Goal: Task Accomplishment & Management: Manage account settings

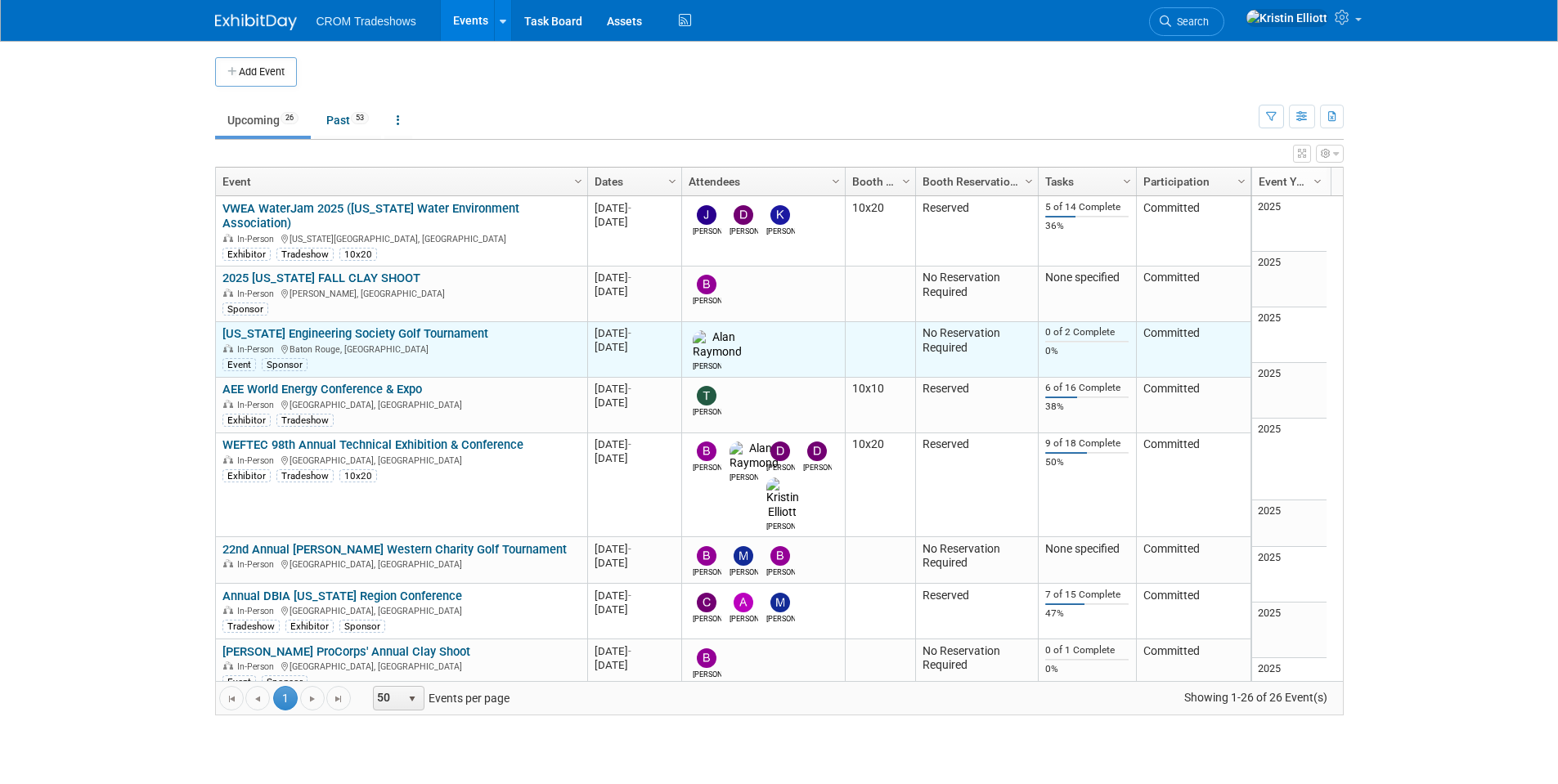
click at [311, 326] on link "[US_STATE] Engineering Society Golf Tournament" at bounding box center [356, 334] width 266 height 15
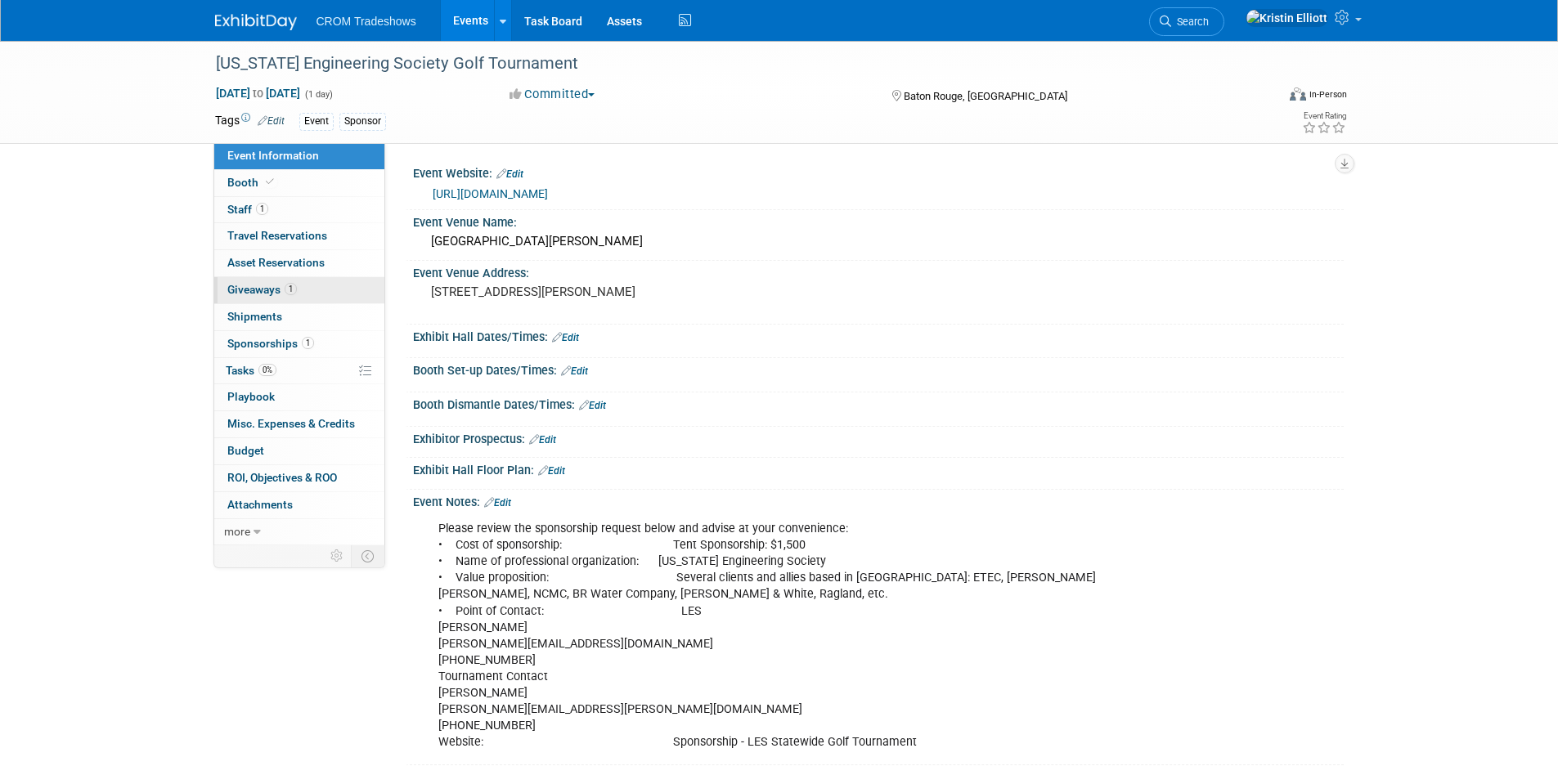
click at [295, 282] on link "1 Giveaways 1" at bounding box center [299, 290] width 170 height 26
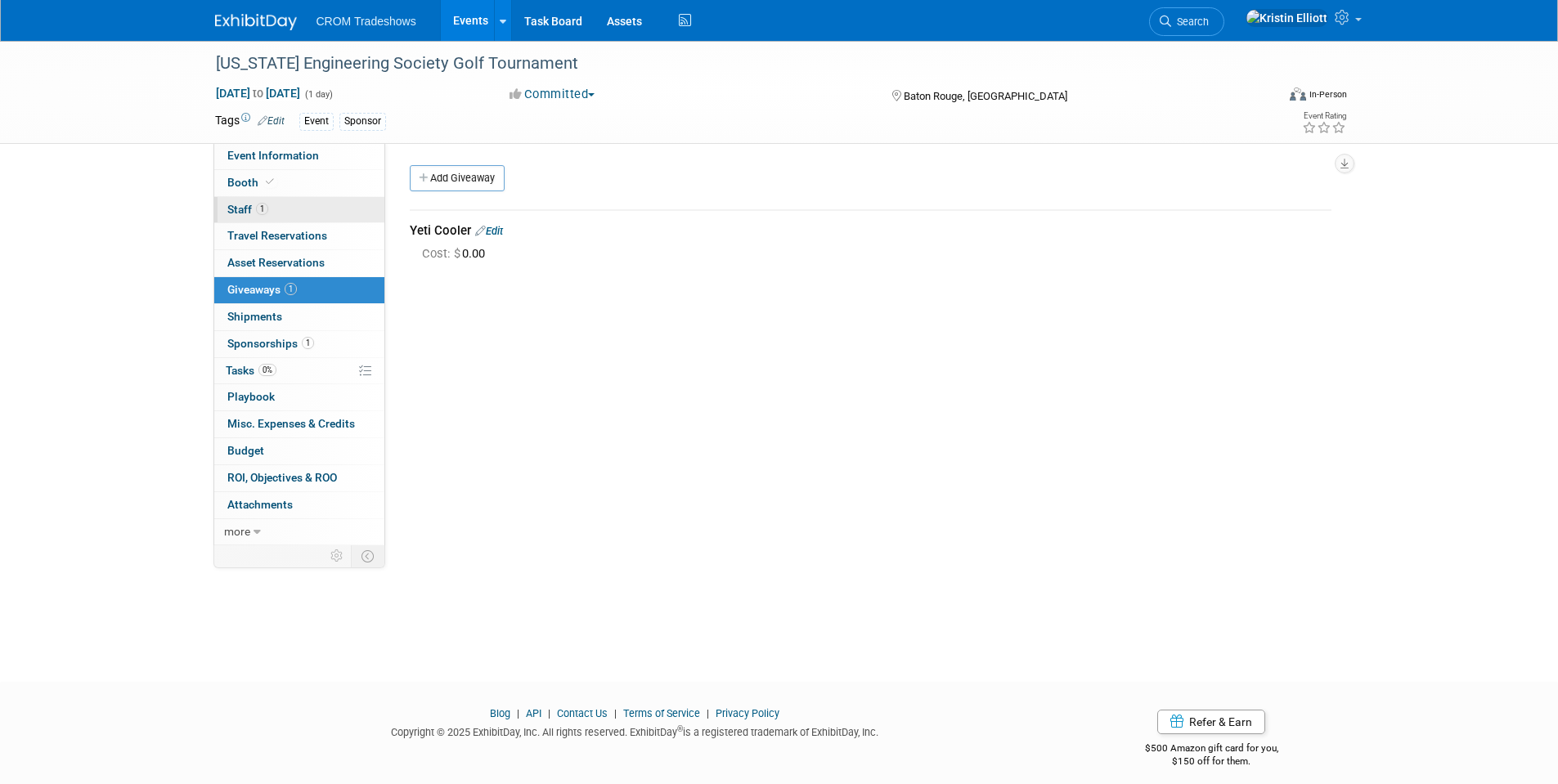
click at [285, 216] on link "1 Staff 1" at bounding box center [299, 209] width 170 height 26
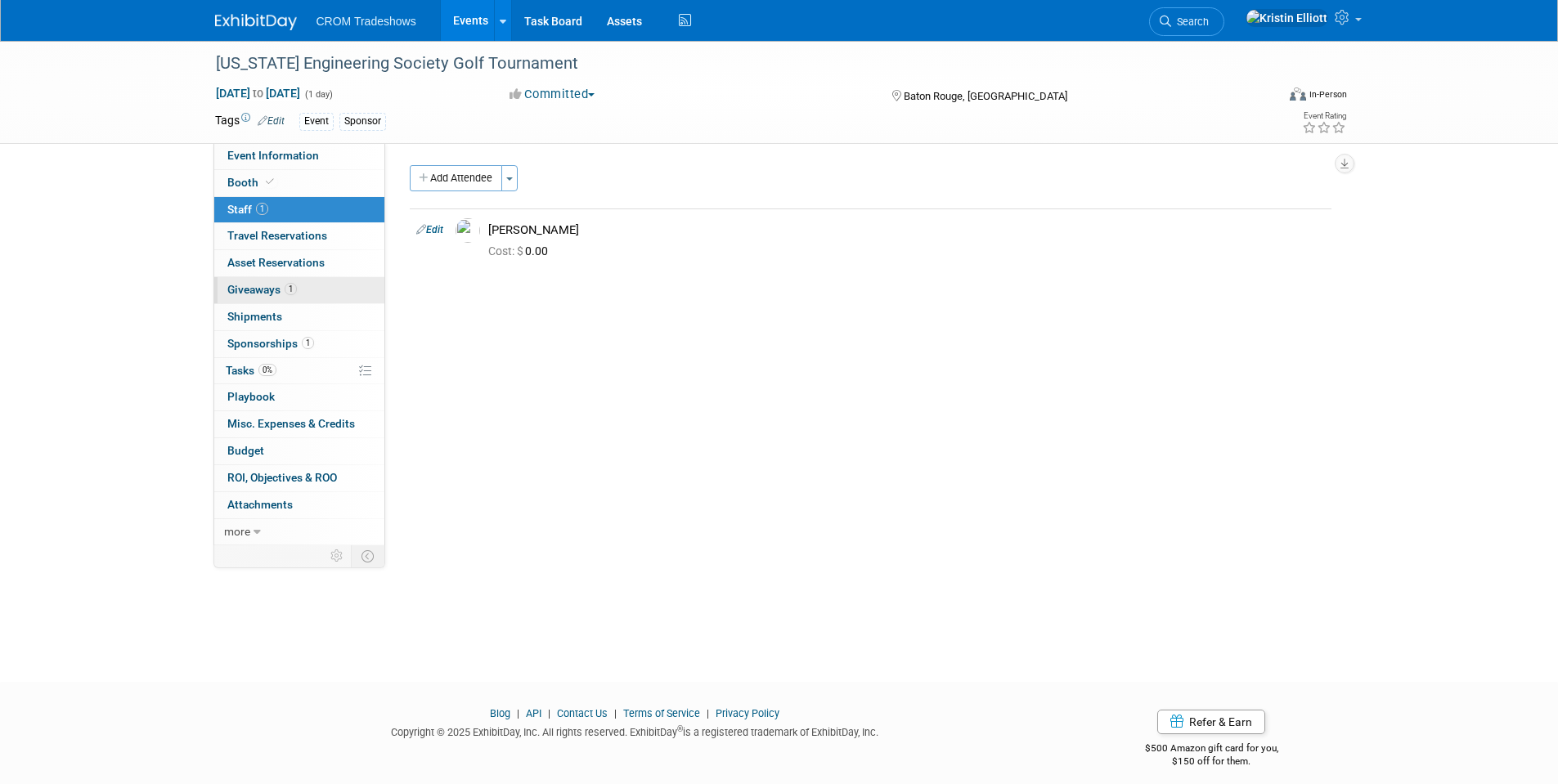
click at [289, 294] on span "1" at bounding box center [290, 289] width 13 height 13
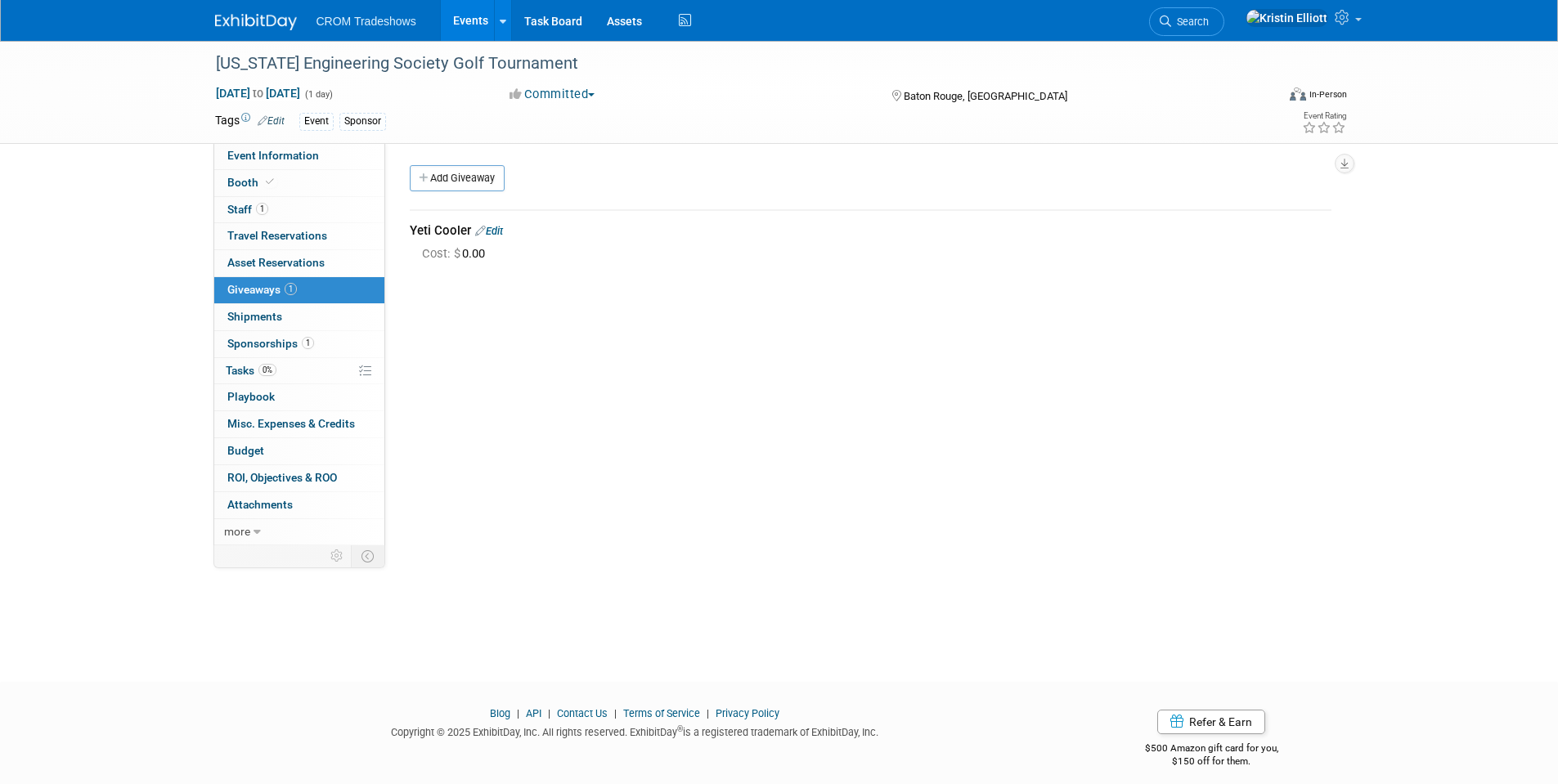
click at [290, 345] on span "Sponsorships 1" at bounding box center [270, 344] width 87 height 13
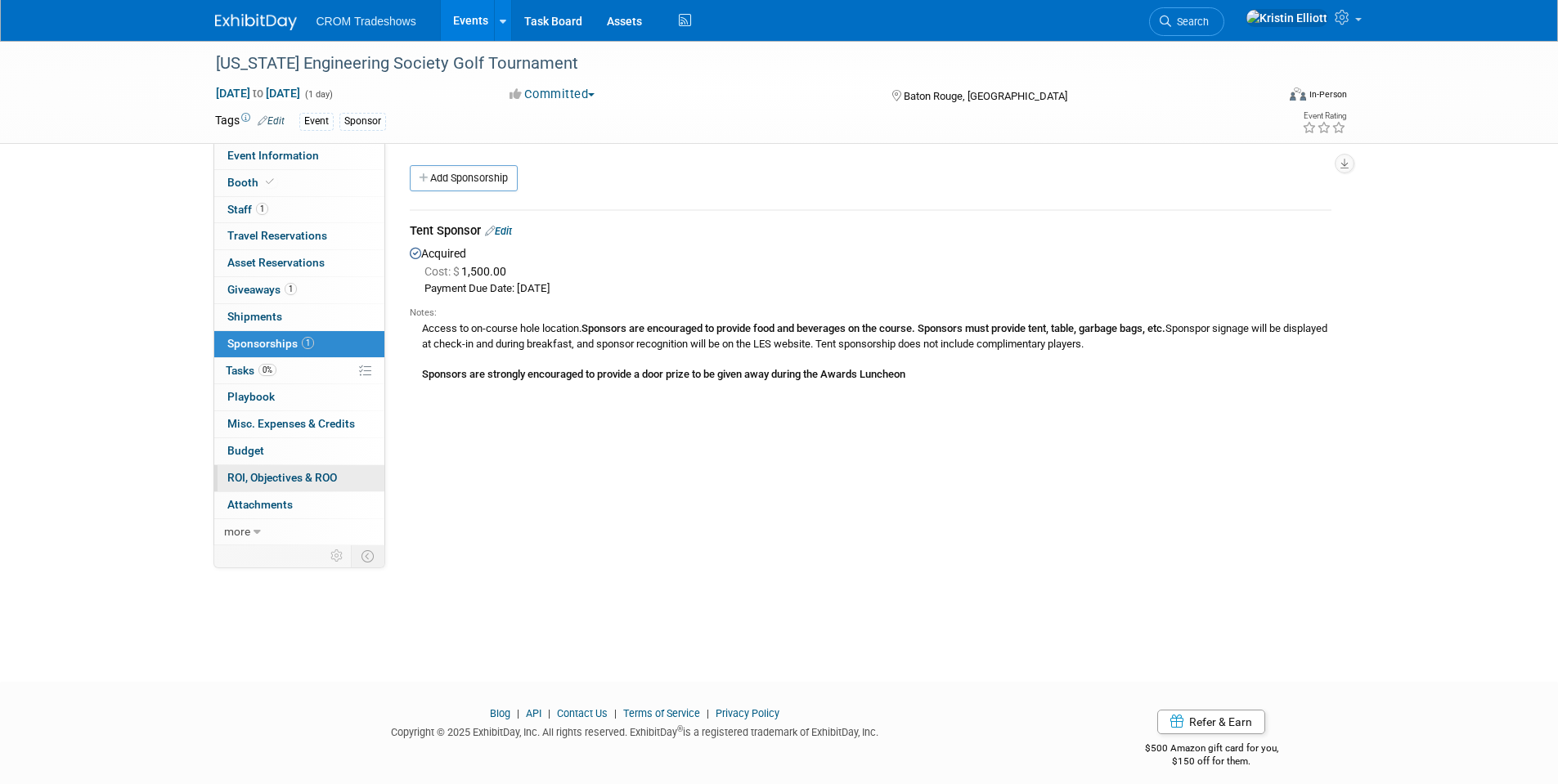
click at [297, 481] on span "ROI, Objectives & ROO 0" at bounding box center [282, 477] width 109 height 13
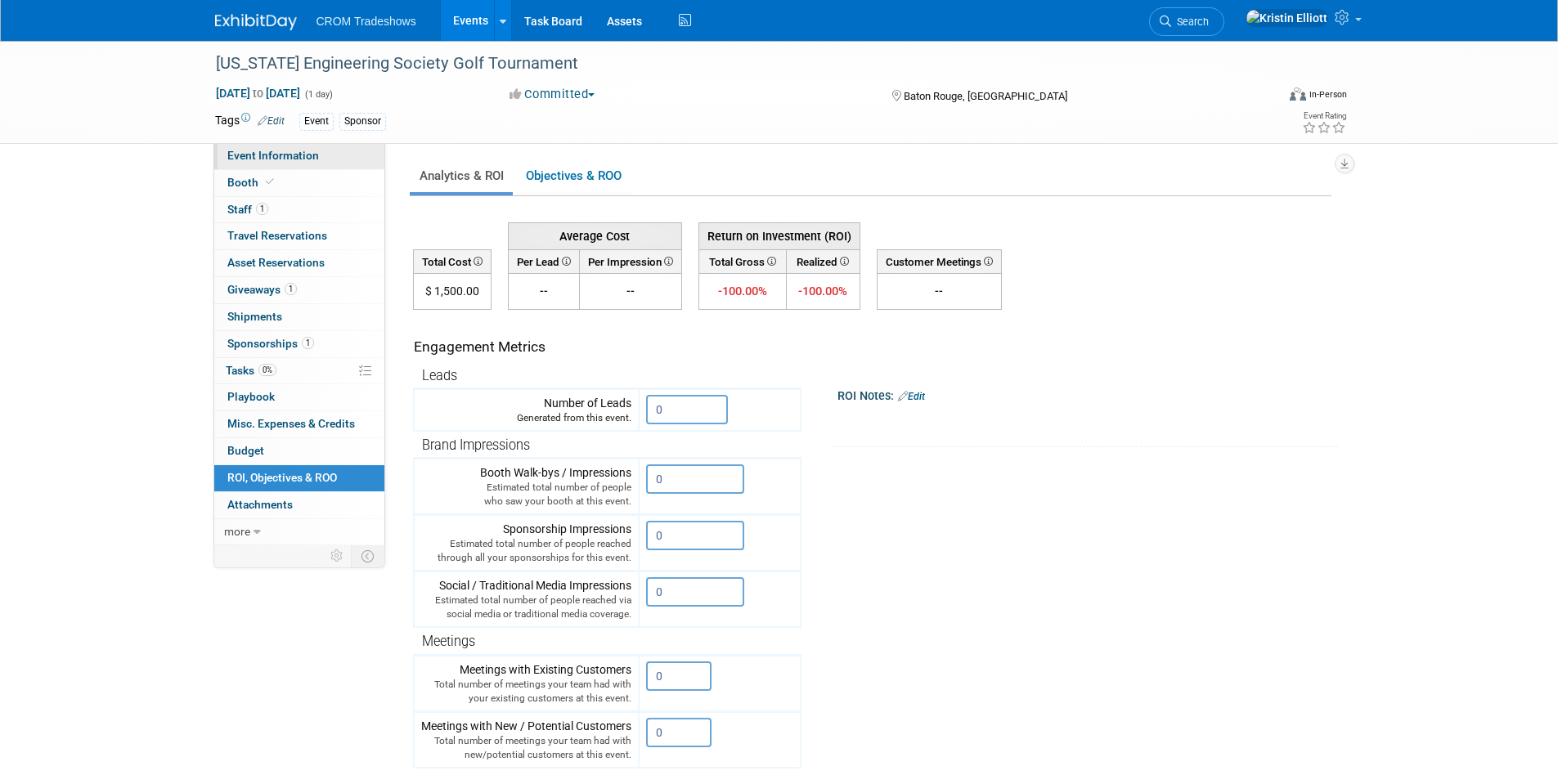
click at [272, 152] on span "Event Information" at bounding box center [272, 155] width 92 height 13
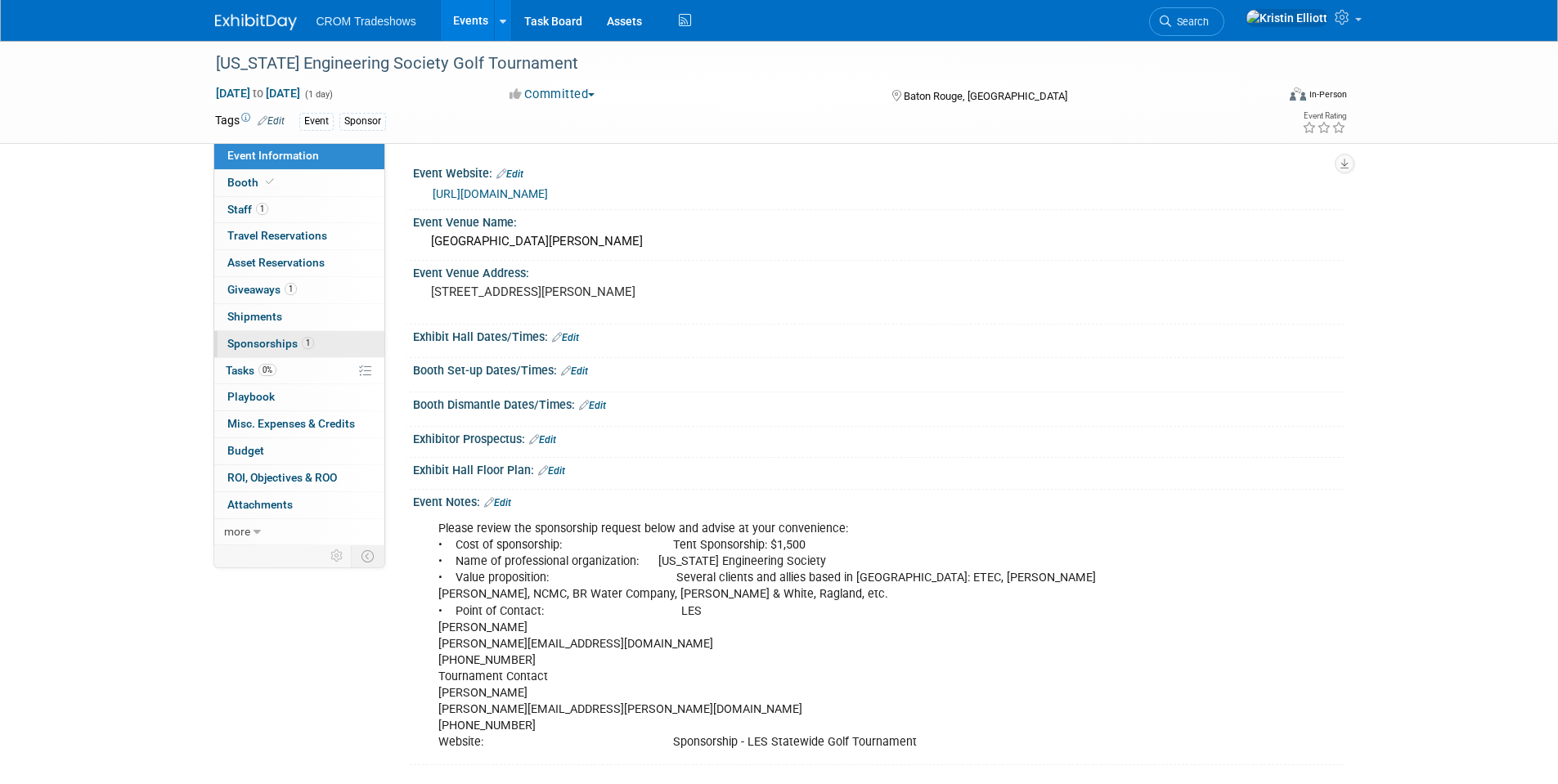
click at [281, 350] on link "1 Sponsorships 1" at bounding box center [299, 344] width 170 height 26
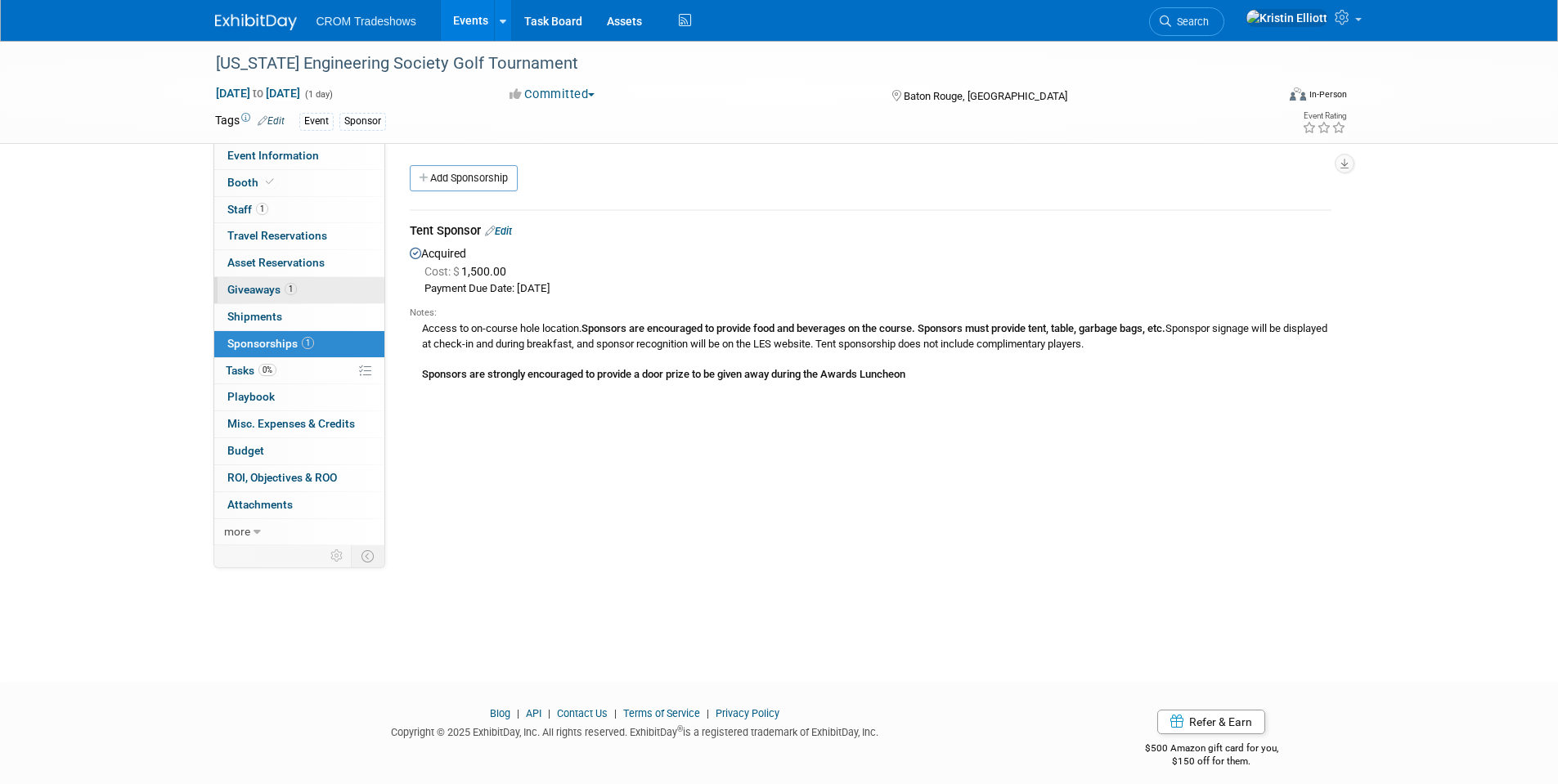
click at [272, 287] on span "Giveaways 1" at bounding box center [261, 290] width 70 height 13
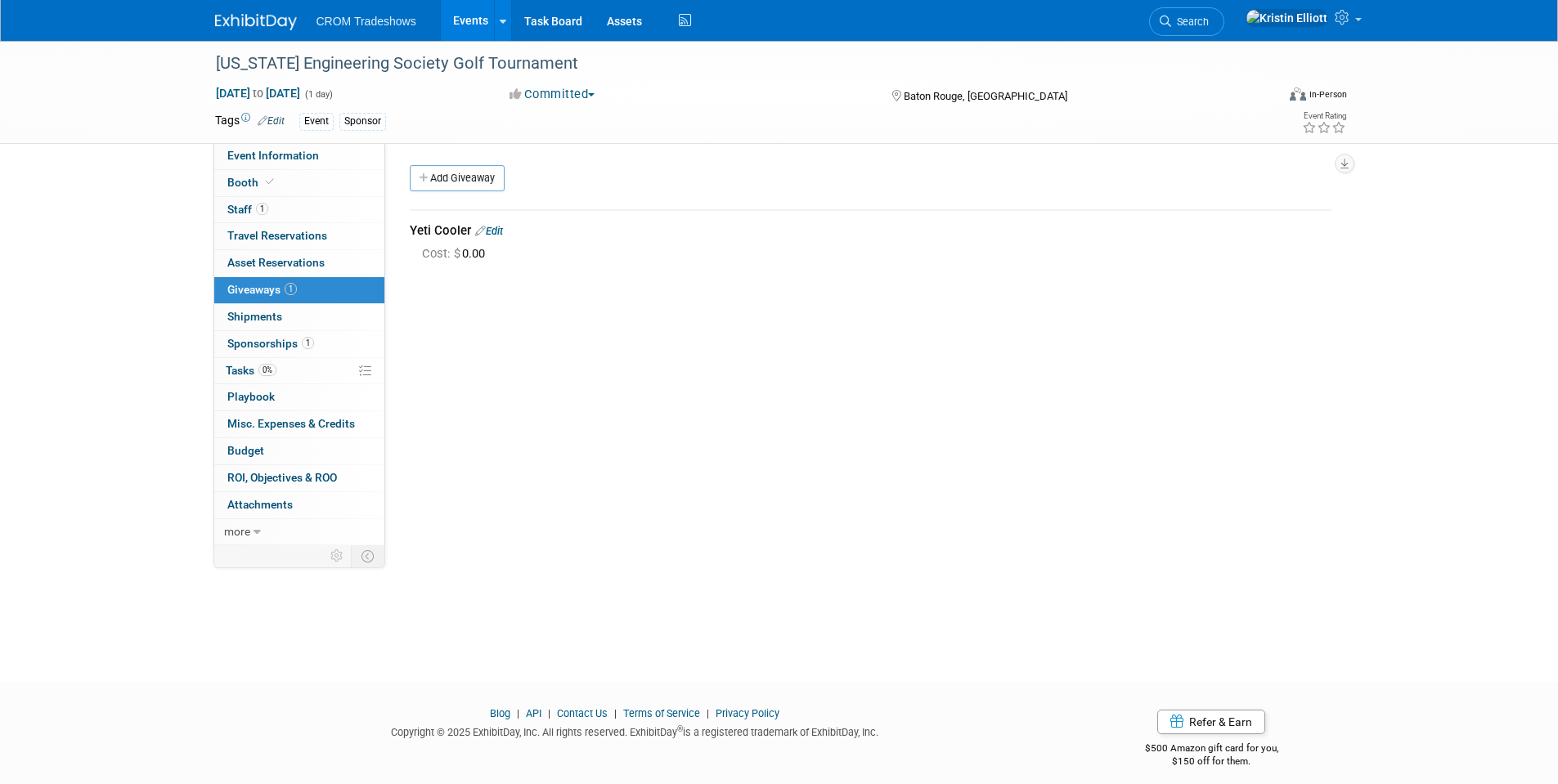
click at [502, 230] on link "Edit" at bounding box center [489, 230] width 28 height 13
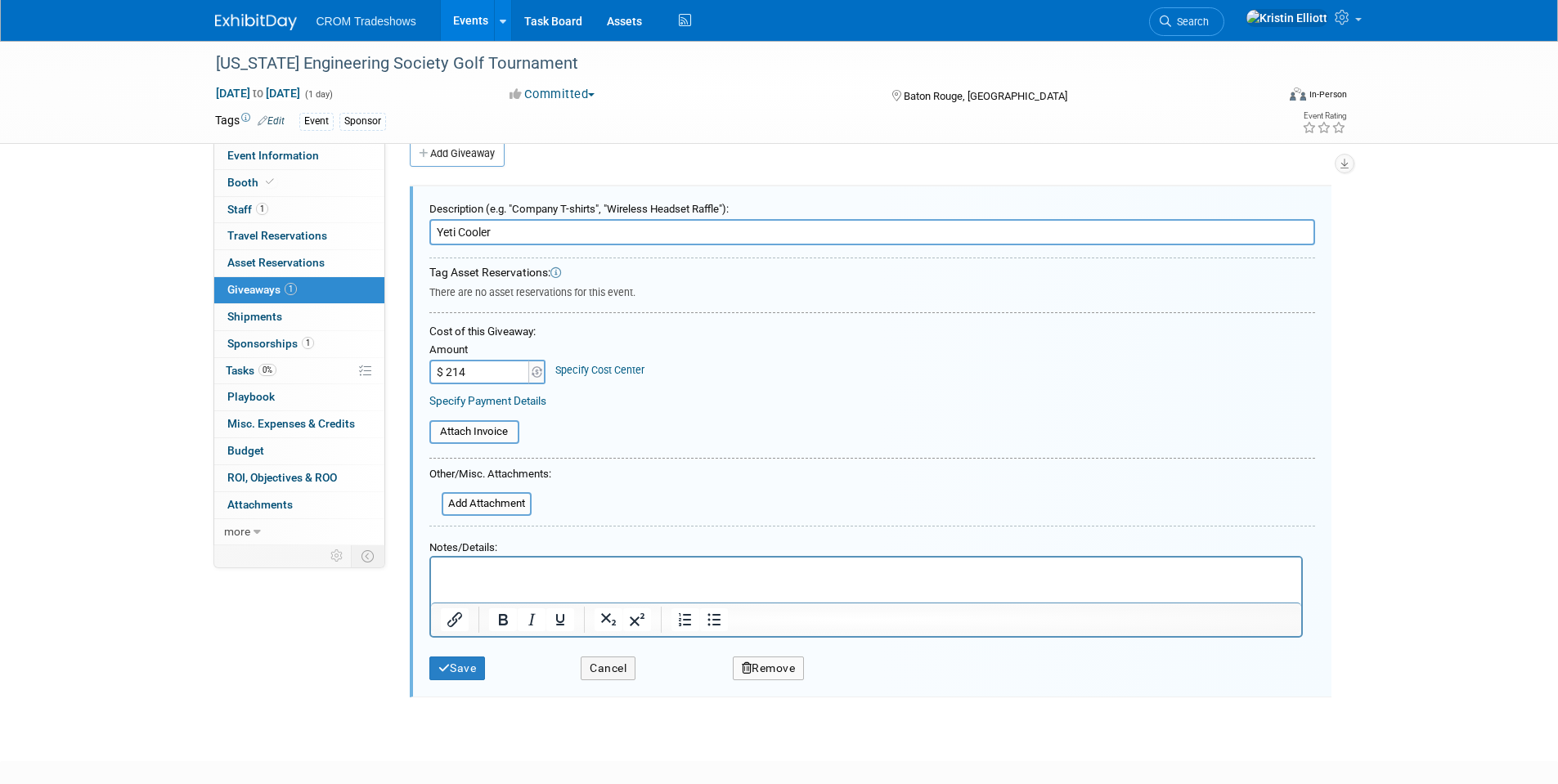
type input "$ 214.00"
click at [507, 574] on p "Rich Text Area. Press ALT-0 for help." at bounding box center [865, 571] width 852 height 17
click at [520, 227] on input "Yeti Cooler" at bounding box center [872, 232] width 885 height 26
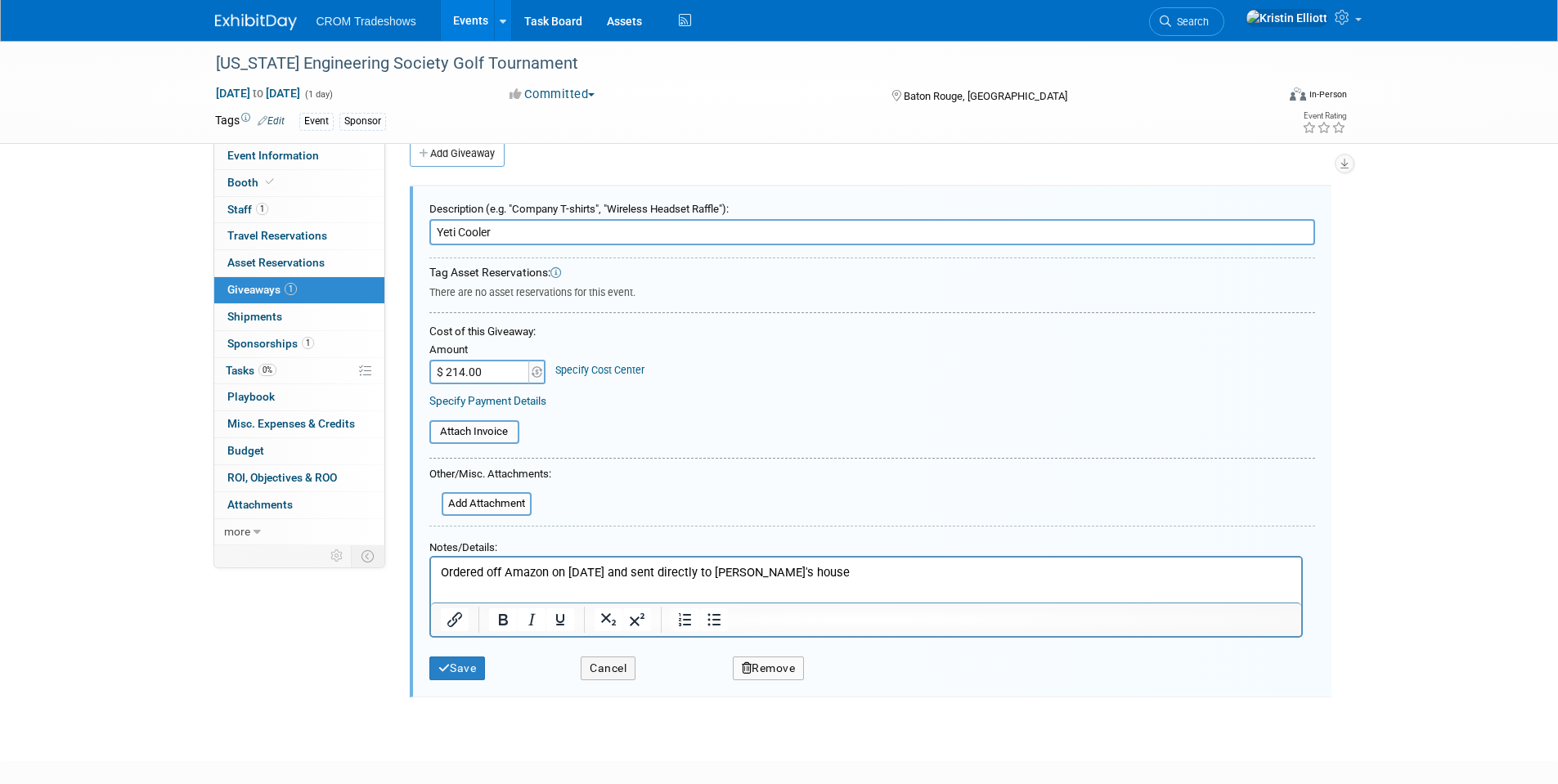
paste input "ETI Hopper Flip 8 Portable Cooler, Navy"
type input "YETI Hopper Flip 8 Portable Cooler, Navy"
click at [463, 670] on button "Save" at bounding box center [457, 668] width 56 height 24
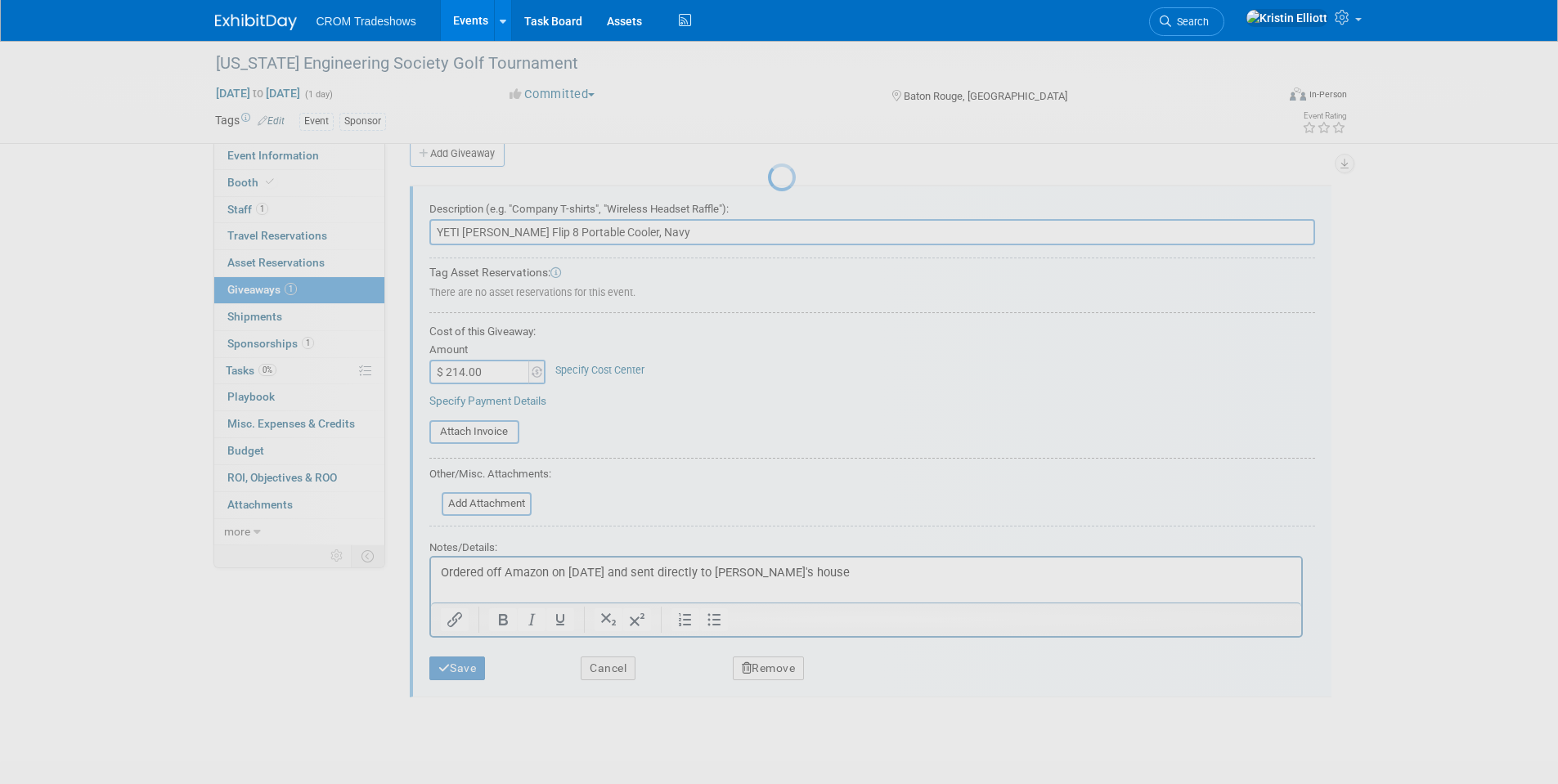
scroll to position [13, 0]
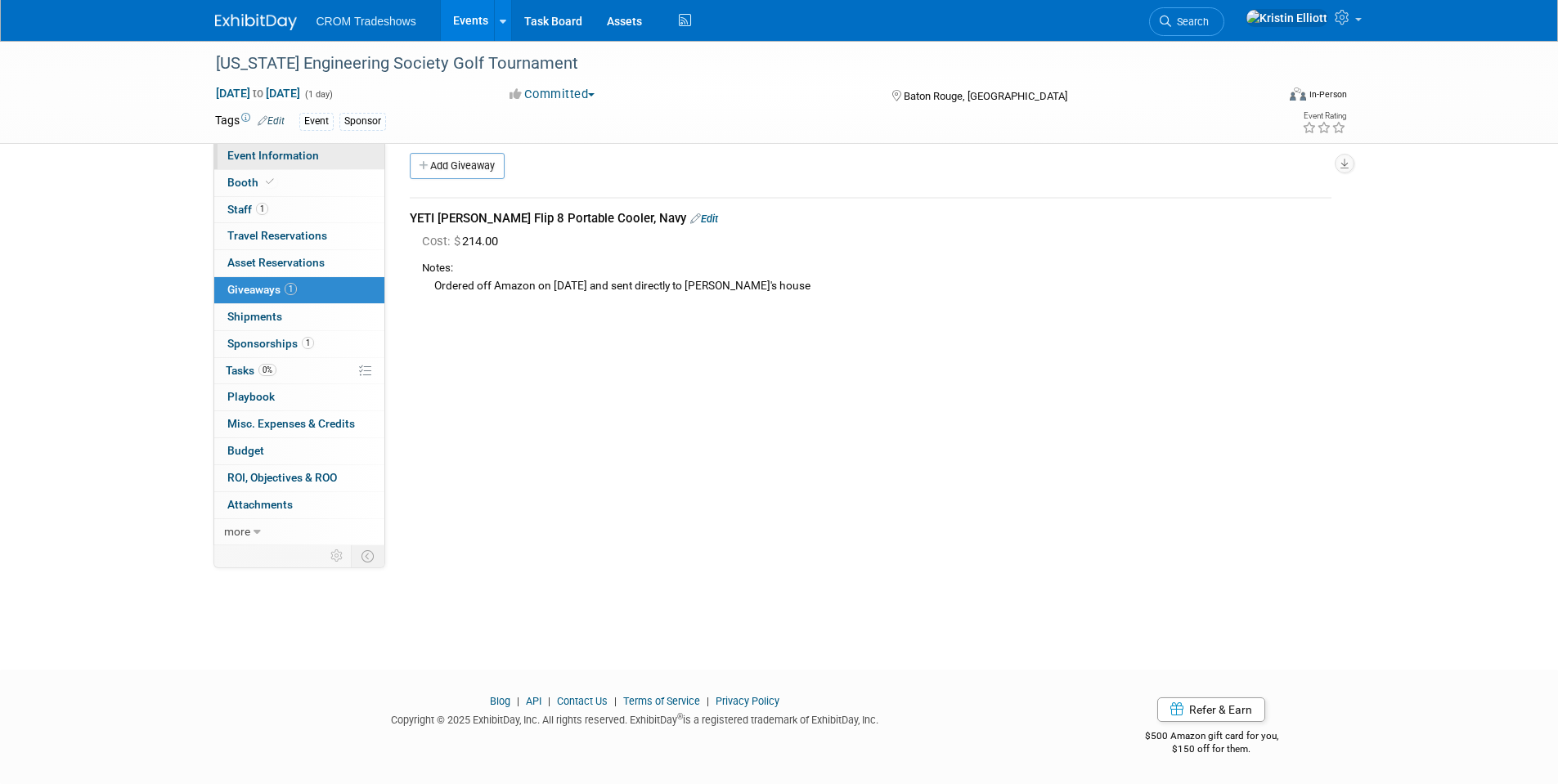
click at [277, 160] on span "Event Information" at bounding box center [272, 155] width 92 height 13
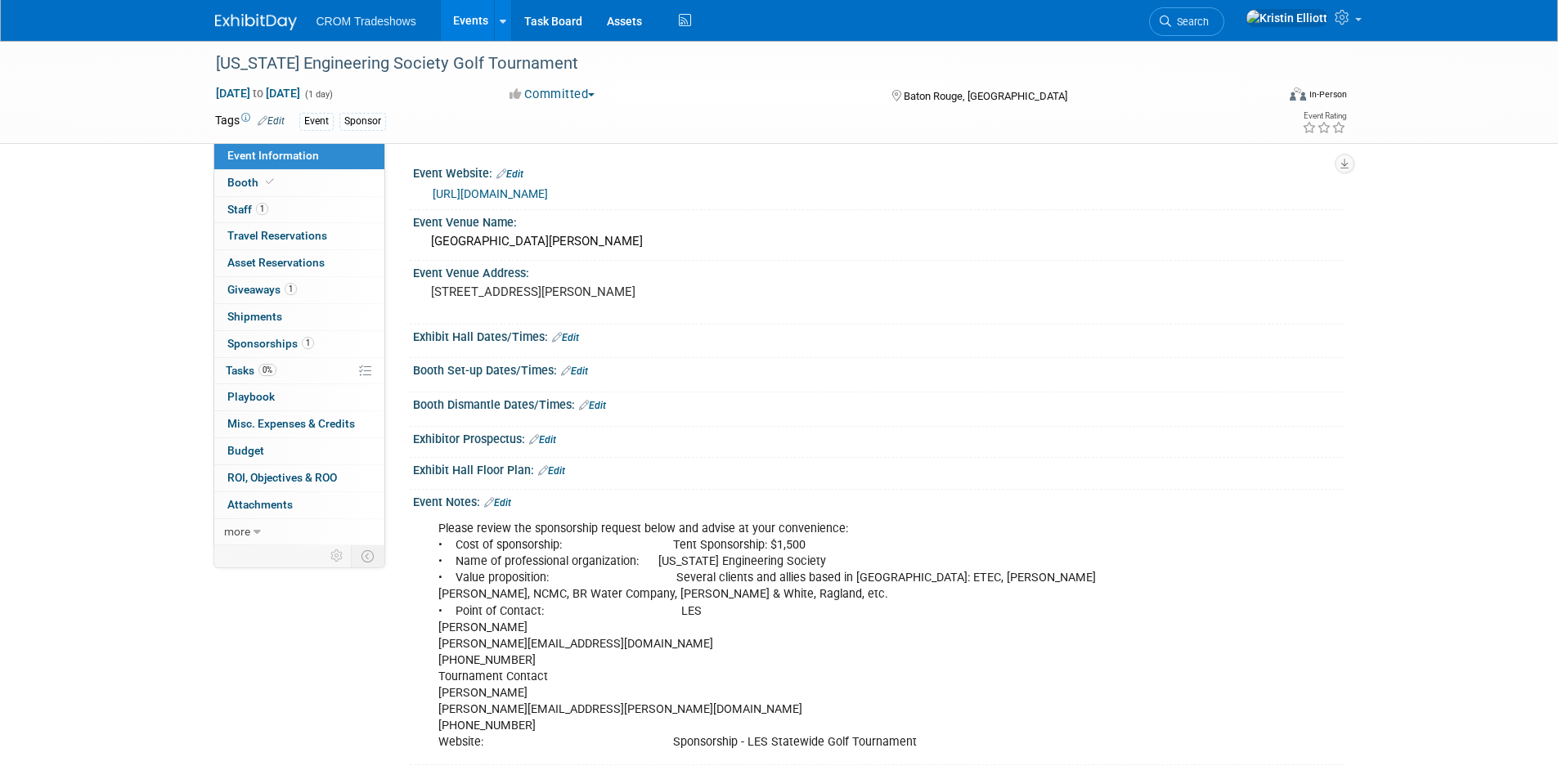
click at [293, 157] on span "Event Information" at bounding box center [272, 155] width 92 height 13
click at [454, 70] on div "[US_STATE] Engineering Society Golf Tournament" at bounding box center [731, 63] width 1041 height 29
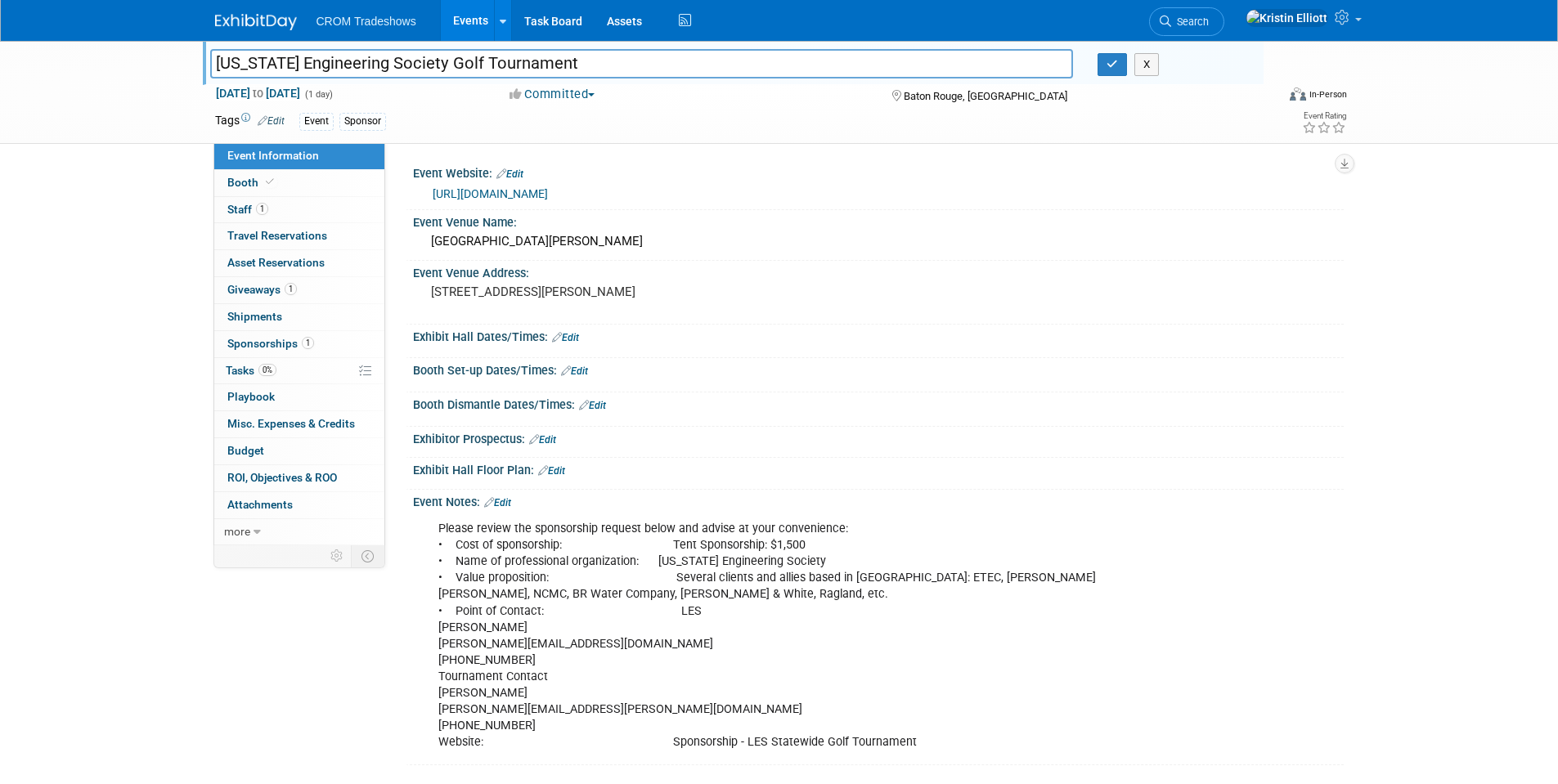
click at [454, 70] on input "[US_STATE] Engineering Society Golf Tournament" at bounding box center [642, 63] width 864 height 29
click at [85, 136] on div "Louisiana Engineering Society Golf Tournament Louisiana Engineering Society Gol…" at bounding box center [779, 92] width 1558 height 103
click at [478, 23] on link "Events" at bounding box center [470, 20] width 60 height 41
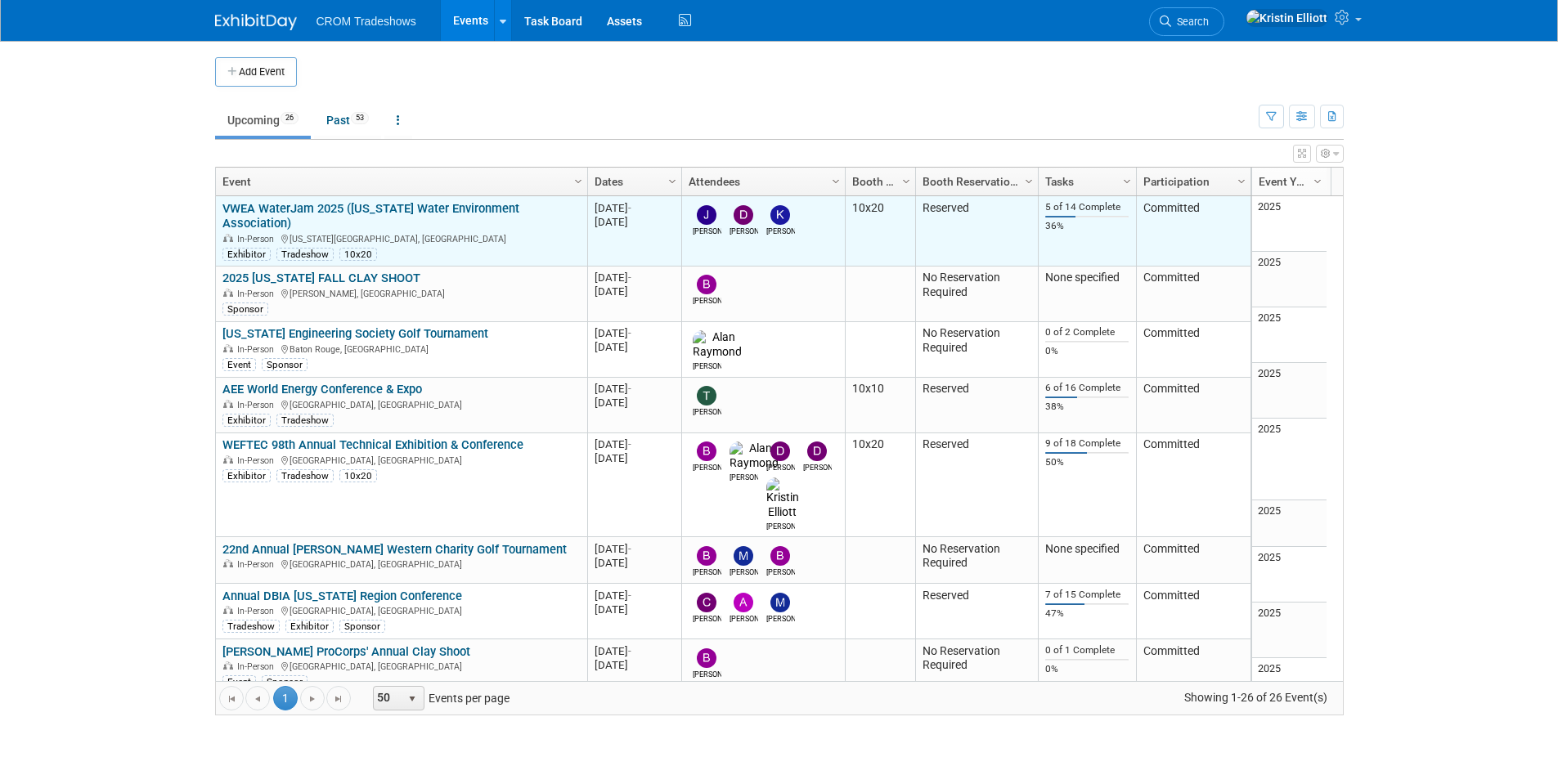
click at [299, 203] on link "VWEA WaterJam 2025 ([US_STATE] Water Environment Association)" at bounding box center [371, 216] width 297 height 30
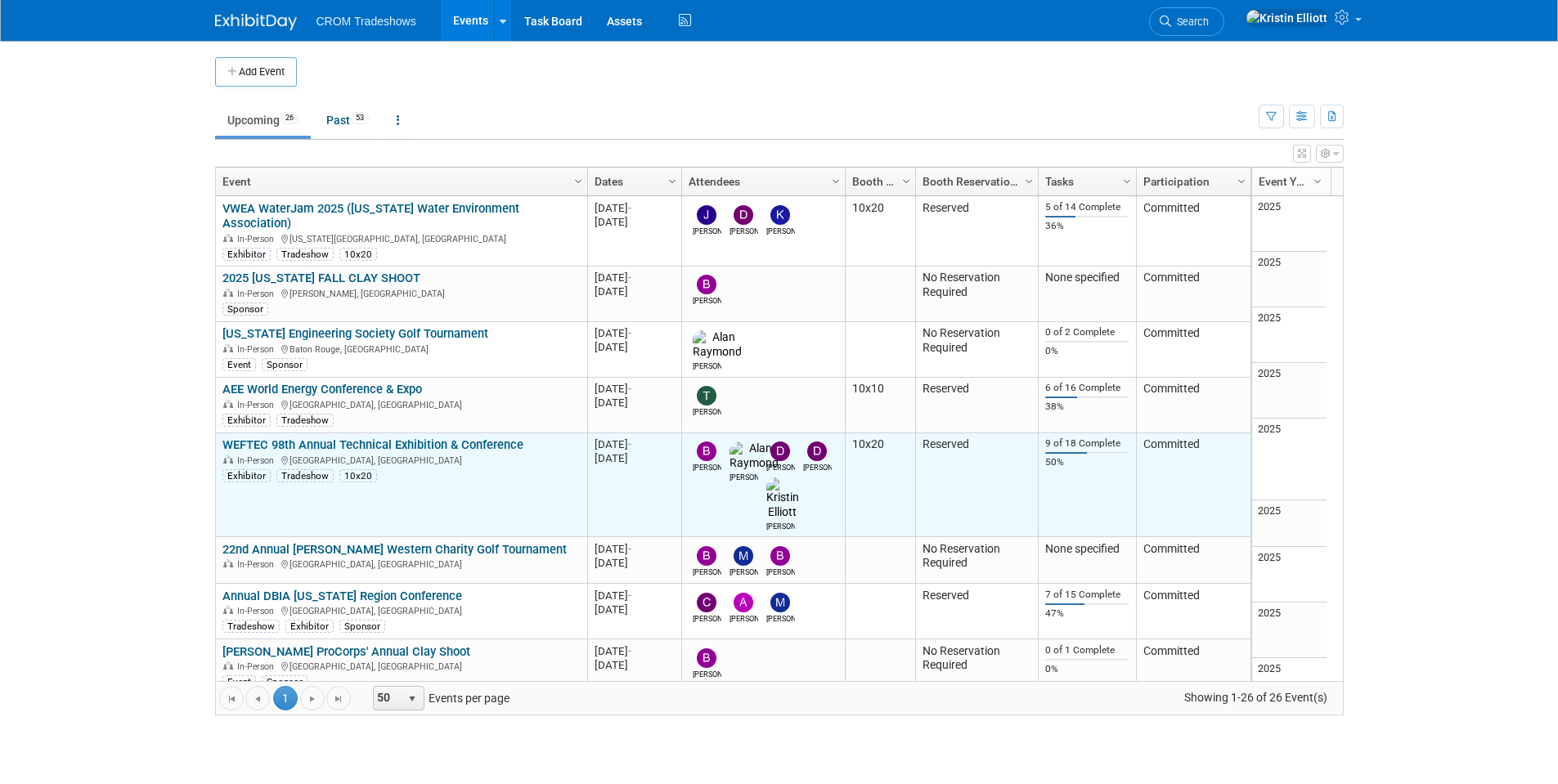
click at [306, 437] on link "WEFTEC 98th Annual Technical Exhibition & Conference" at bounding box center [373, 445] width 301 height 15
